Goal: Task Accomplishment & Management: Complete application form

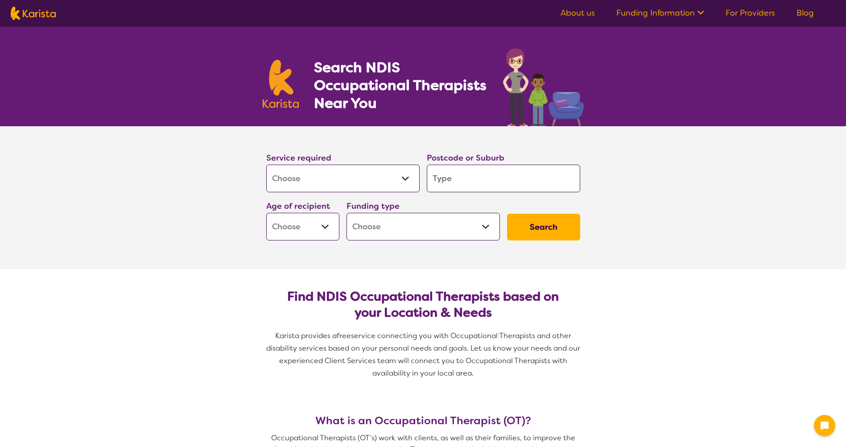
select select "[MEDICAL_DATA]"
click at [466, 177] on input "search" at bounding box center [503, 178] width 153 height 28
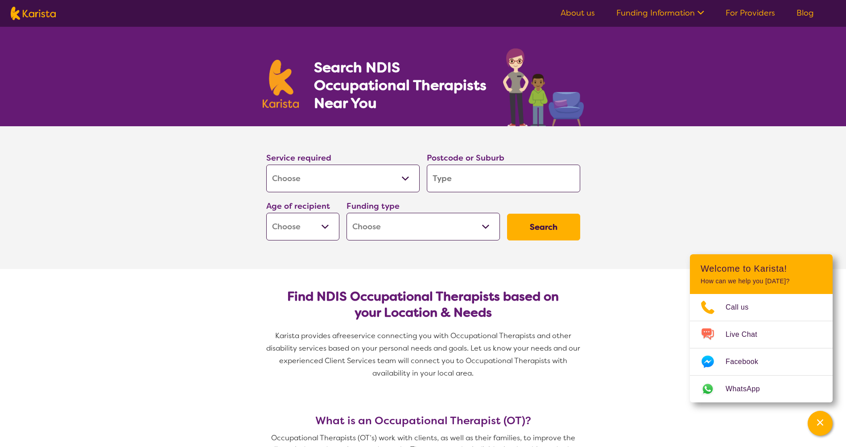
click at [436, 177] on input "search" at bounding box center [503, 178] width 153 height 28
type input "4"
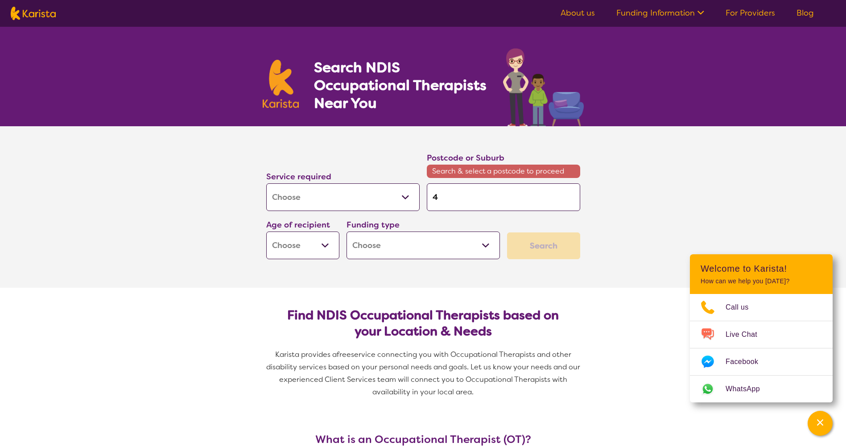
type input "45"
type input "450"
type input "4501"
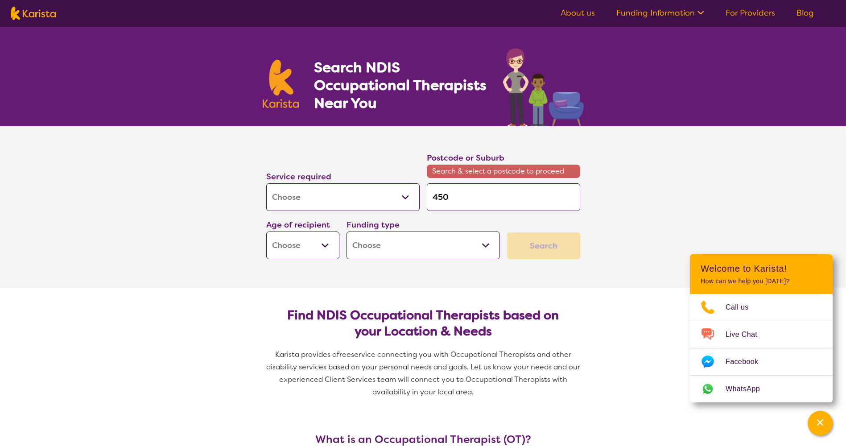
type input "4501"
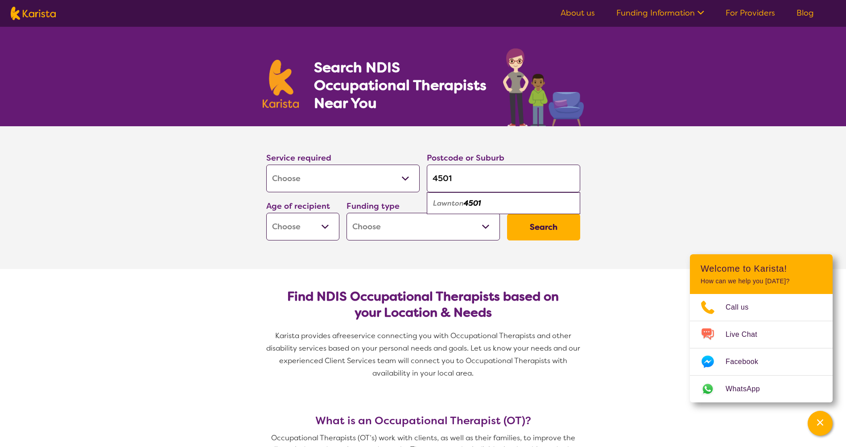
type input "4501"
click at [323, 228] on select "Early Childhood - 0 to 9 Child - 10 to 11 Adolescent - 12 to 17 Adult - 18 to 6…" at bounding box center [302, 227] width 73 height 28
select select "EC"
click at [266, 213] on select "Early Childhood - 0 to 9 Child - 10 to 11 Adolescent - 12 to 17 Adult - 18 to 6…" at bounding box center [302, 227] width 73 height 28
select select "EC"
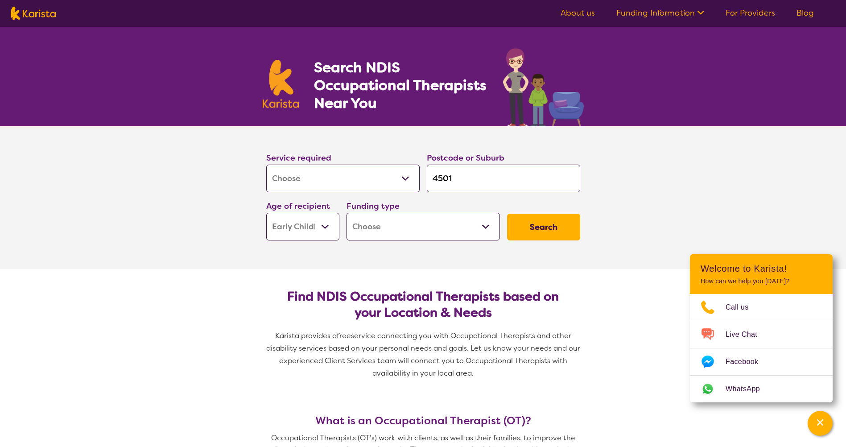
click at [415, 227] on select "Home Care Package (HCP) National Disability Insurance Scheme (NDIS) I don't know" at bounding box center [422, 227] width 153 height 28
select select "NDIS"
click at [346, 213] on select "Home Care Package (HCP) National Disability Insurance Scheme (NDIS) I don't know" at bounding box center [422, 227] width 153 height 28
select select "NDIS"
click at [549, 224] on button "Search" at bounding box center [543, 227] width 73 height 27
